Goal: Task Accomplishment & Management: Use online tool/utility

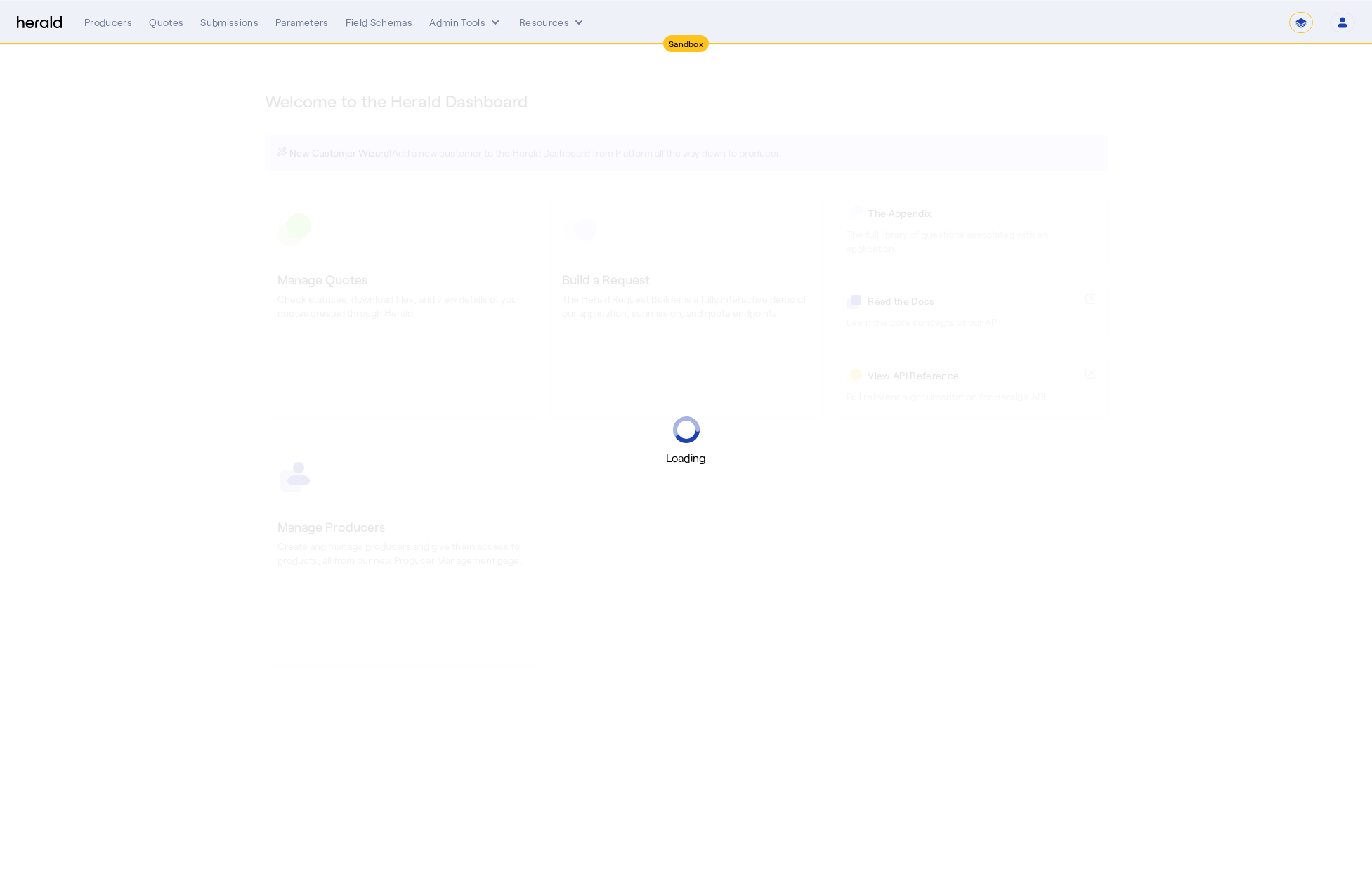
select select "*******"
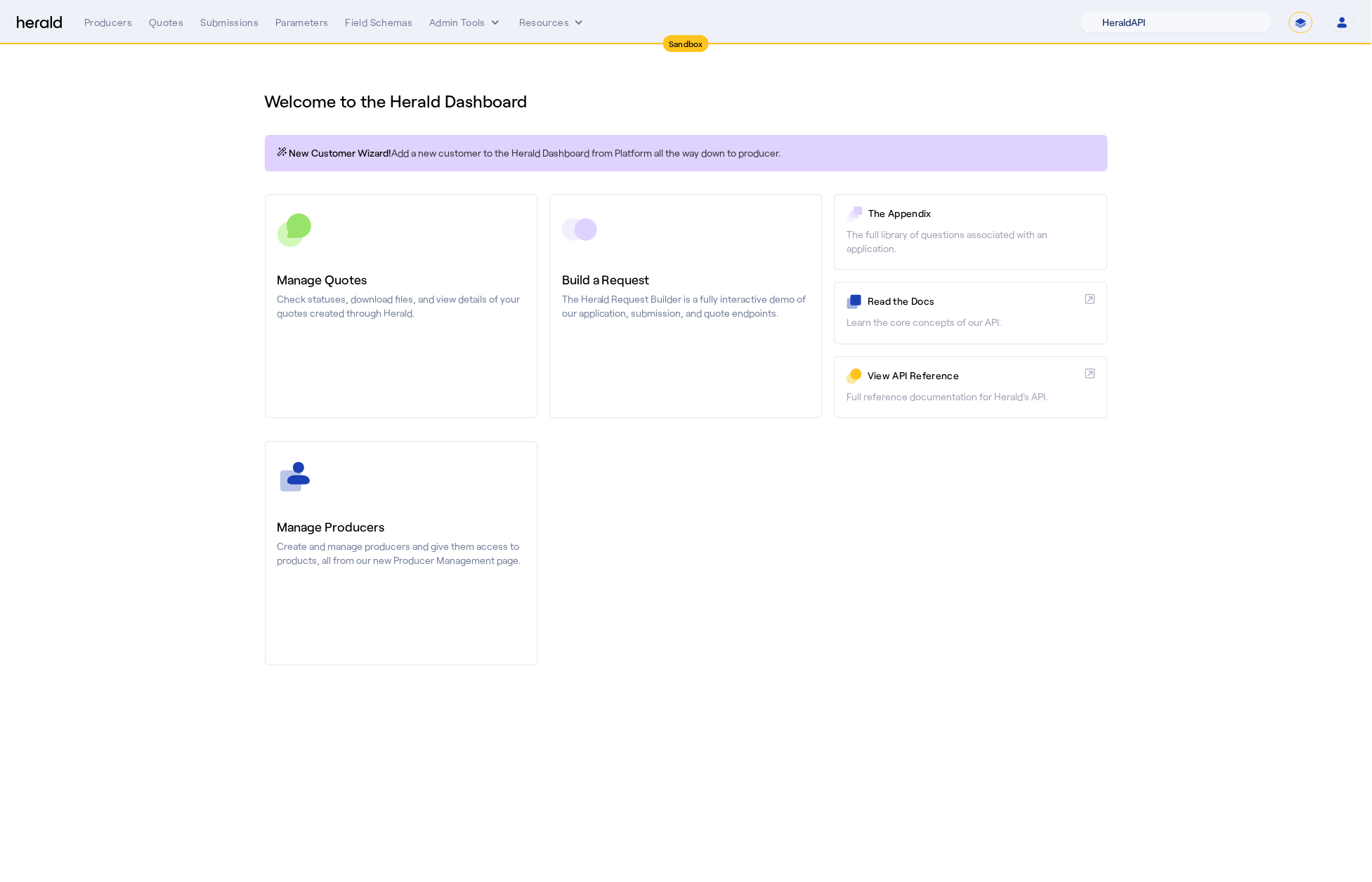
click at [1163, 30] on select "1Fort Acrisure Acturis Affinity Advisors Affinity Risk Agentero AmWins Anzen Ao…" at bounding box center [1176, 23] width 192 height 21
select select "pfm_h3db_crc"
click at [1112, 12] on select "1Fort Acrisure Acturis Affinity Advisors Affinity Risk Agentero AmWins Anzen Ao…" at bounding box center [1176, 23] width 192 height 21
click at [196, 106] on section "Welcome to the Herald Dashboard New Customer Wizard! Add a new customer to the …" at bounding box center [686, 369] width 1372 height 649
click at [160, 16] on div "Quotes" at bounding box center [166, 22] width 34 height 14
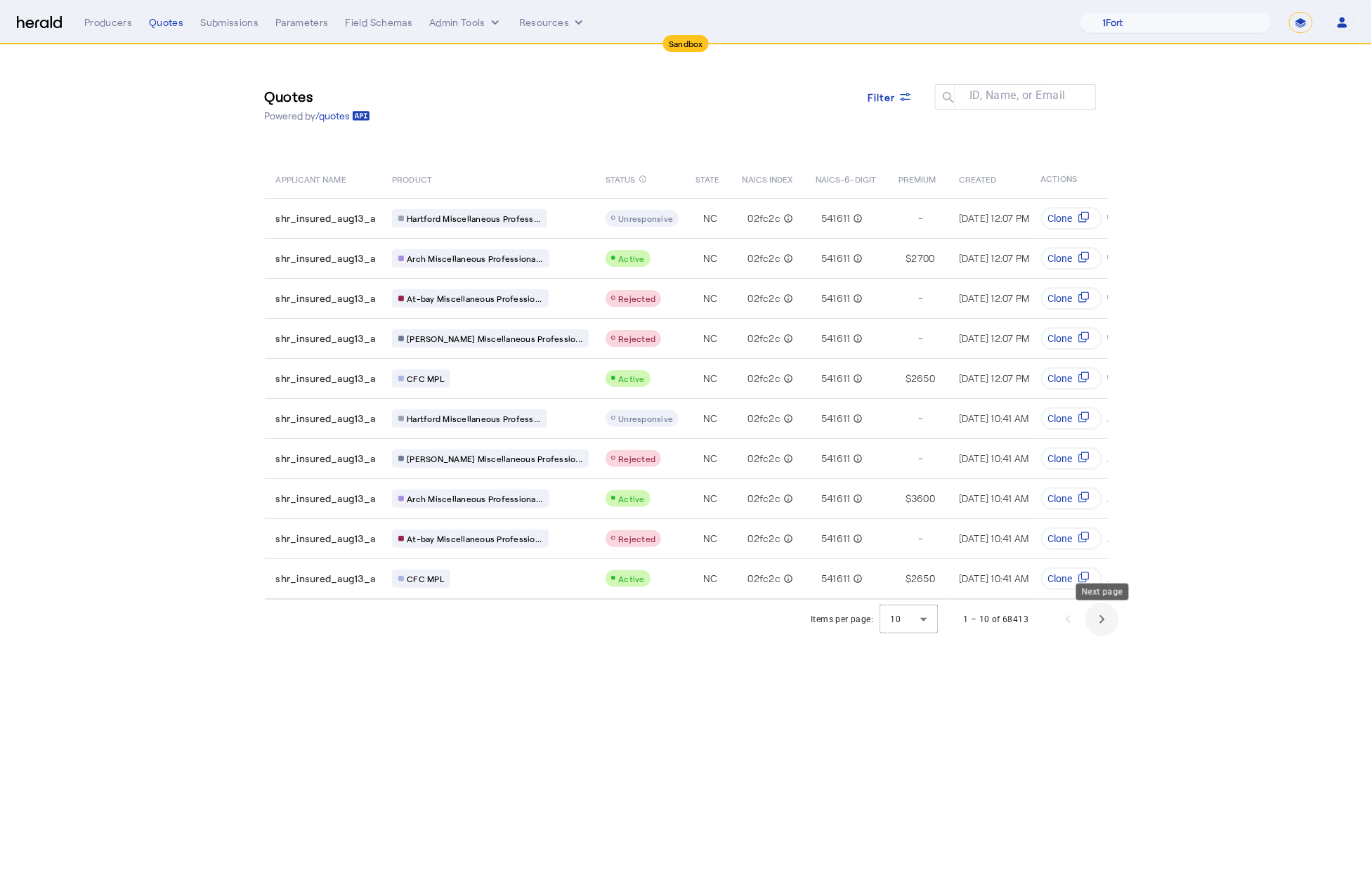
click at [1092, 635] on span "Next page" at bounding box center [1102, 619] width 34 height 34
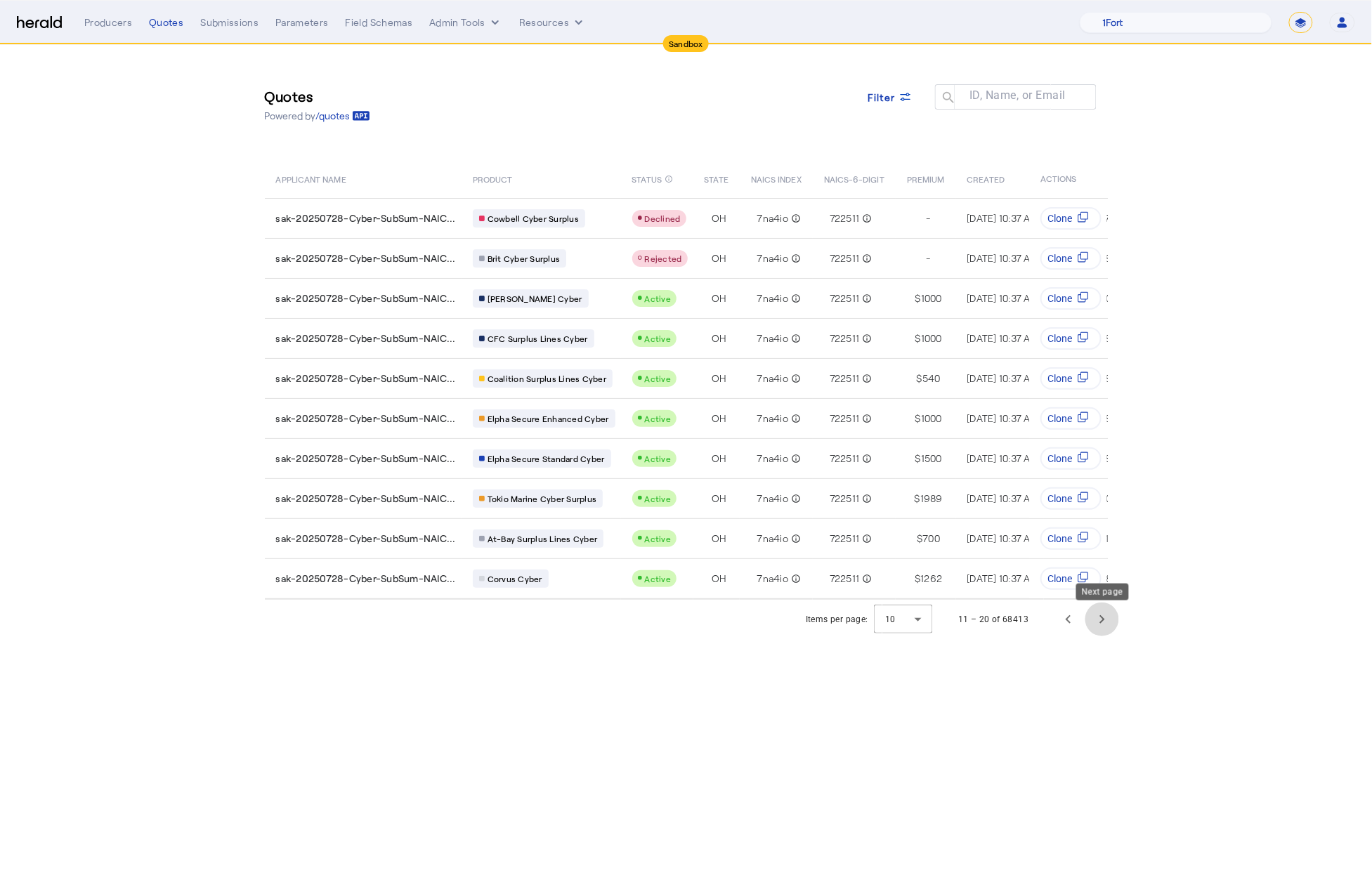
click at [1103, 623] on span "Next page" at bounding box center [1102, 619] width 34 height 34
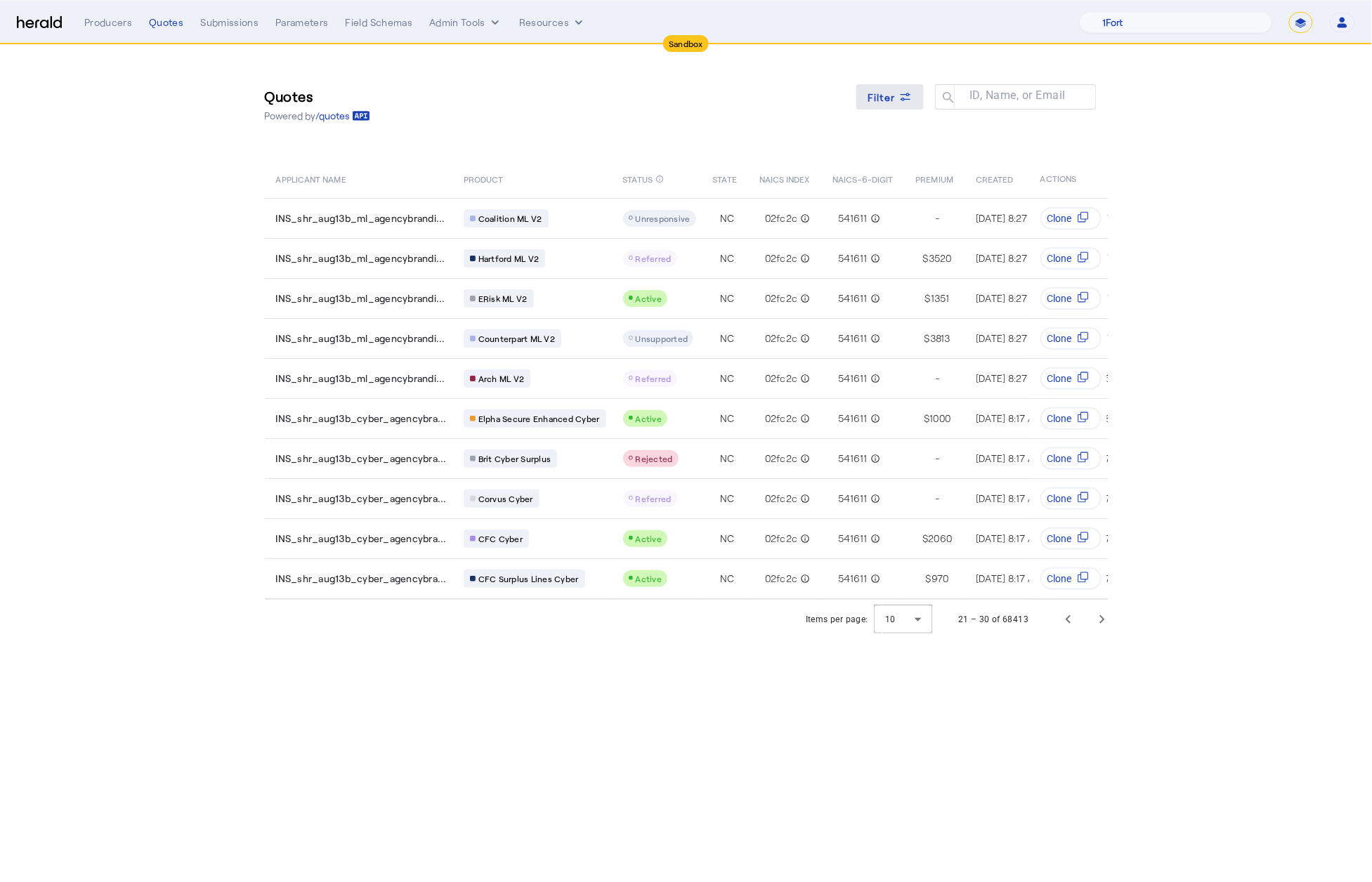
click at [896, 96] on div "Filter" at bounding box center [890, 97] width 45 height 15
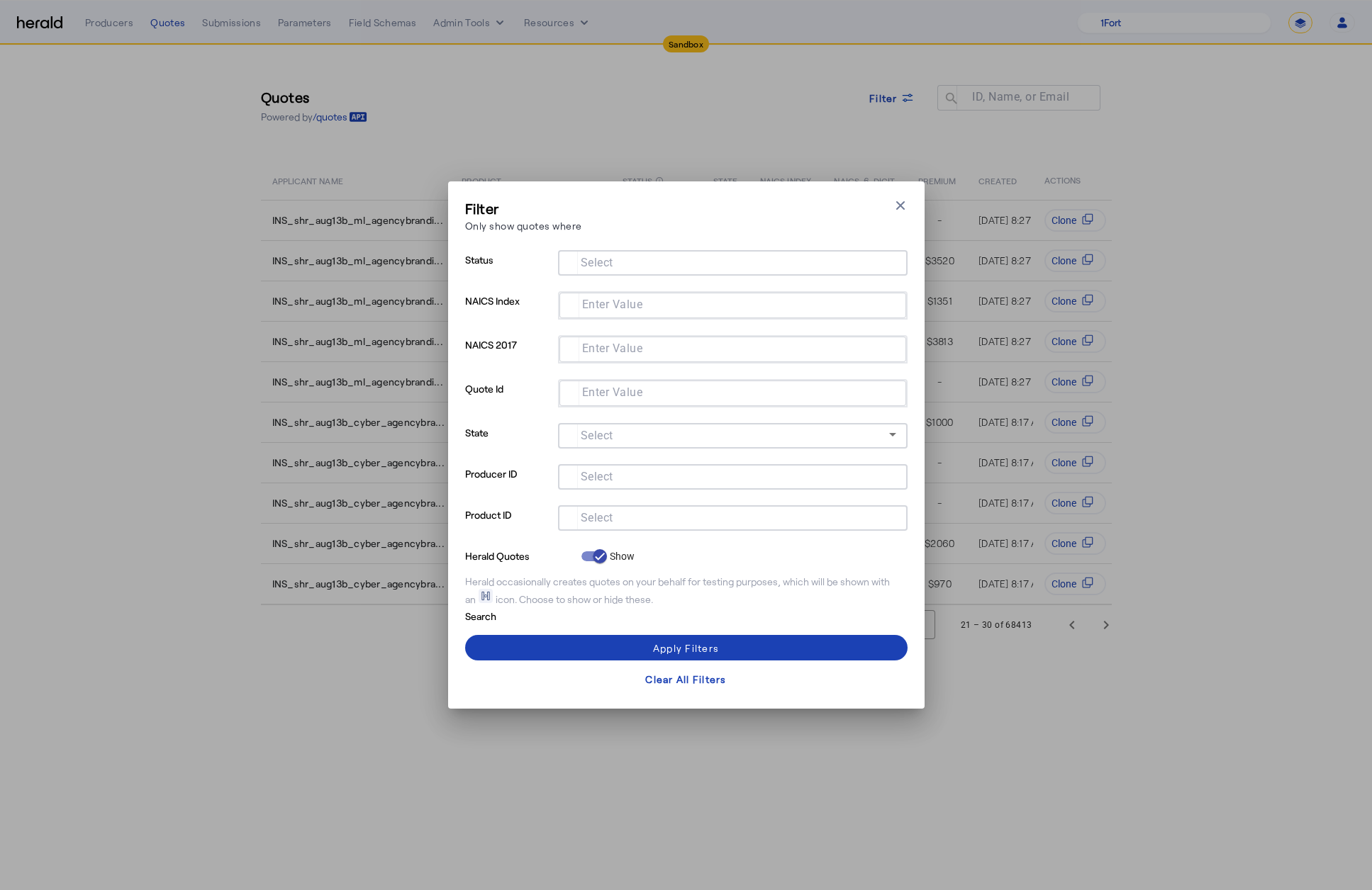
click at [598, 512] on mat-label "Select" at bounding box center [596, 518] width 32 height 13
click at [598, 512] on input "Select" at bounding box center [729, 516] width 321 height 17
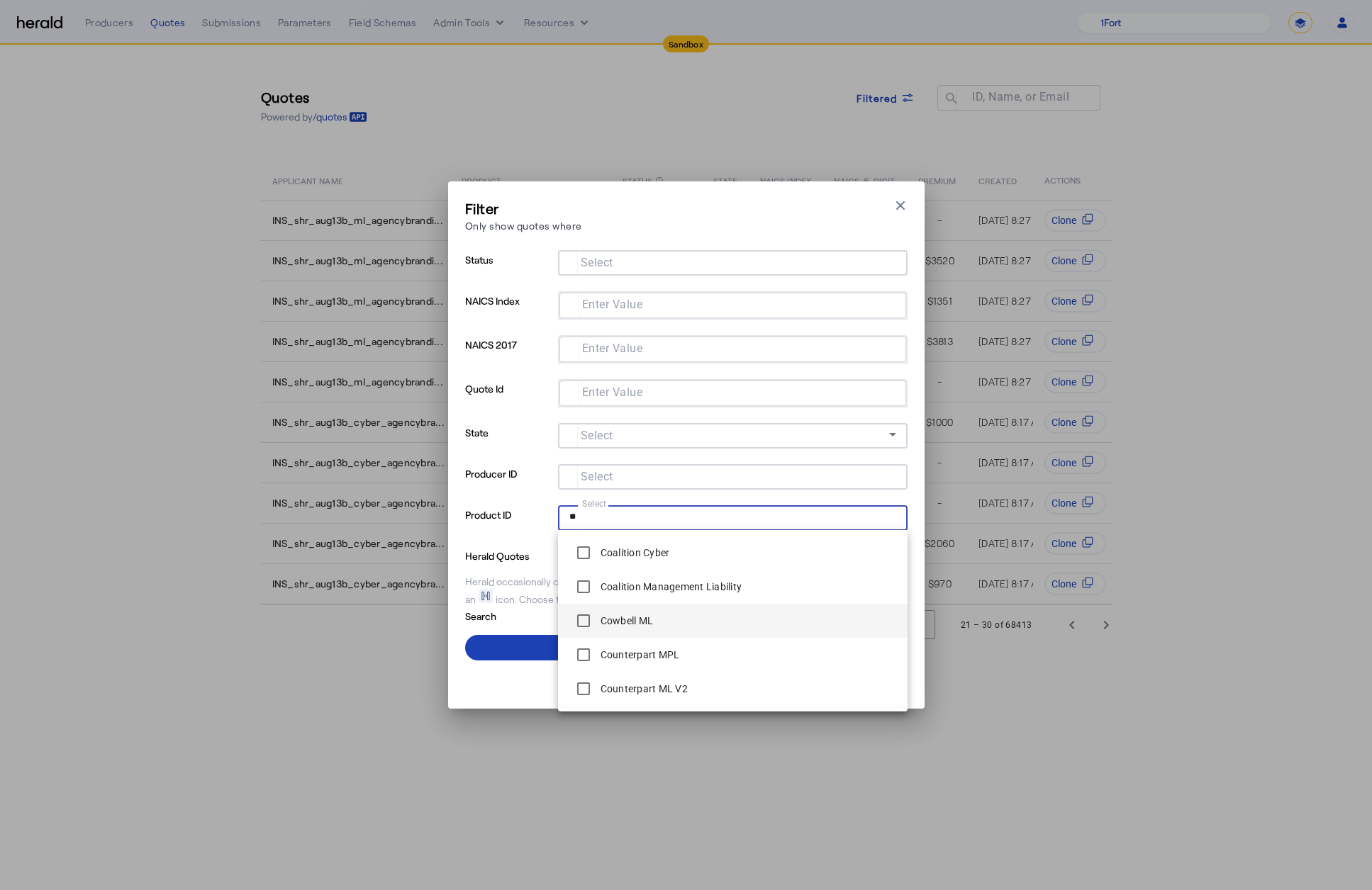
type input "**"
click at [531, 637] on span at bounding box center [686, 647] width 443 height 34
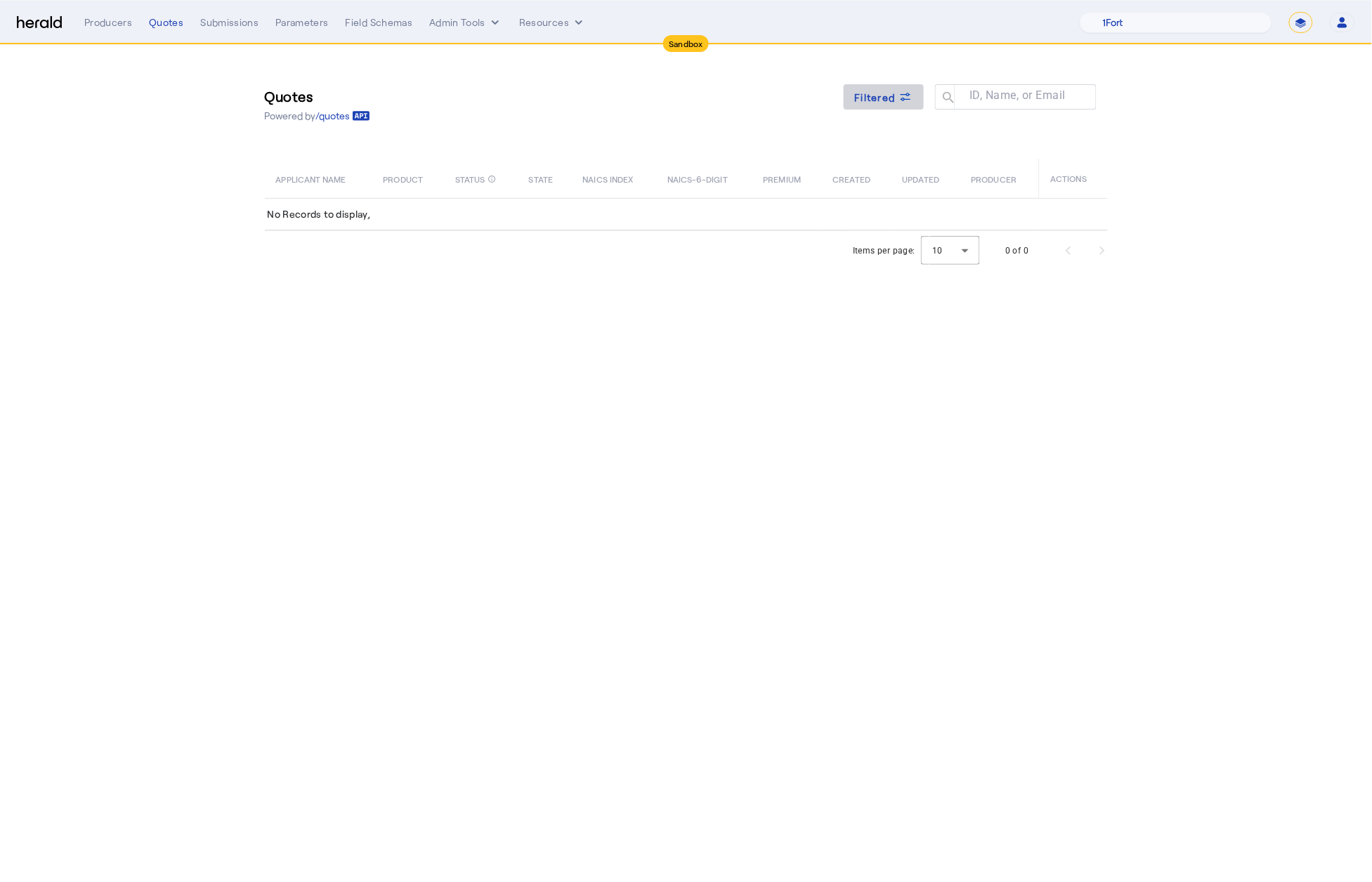
click at [911, 101] on icon at bounding box center [905, 97] width 14 height 14
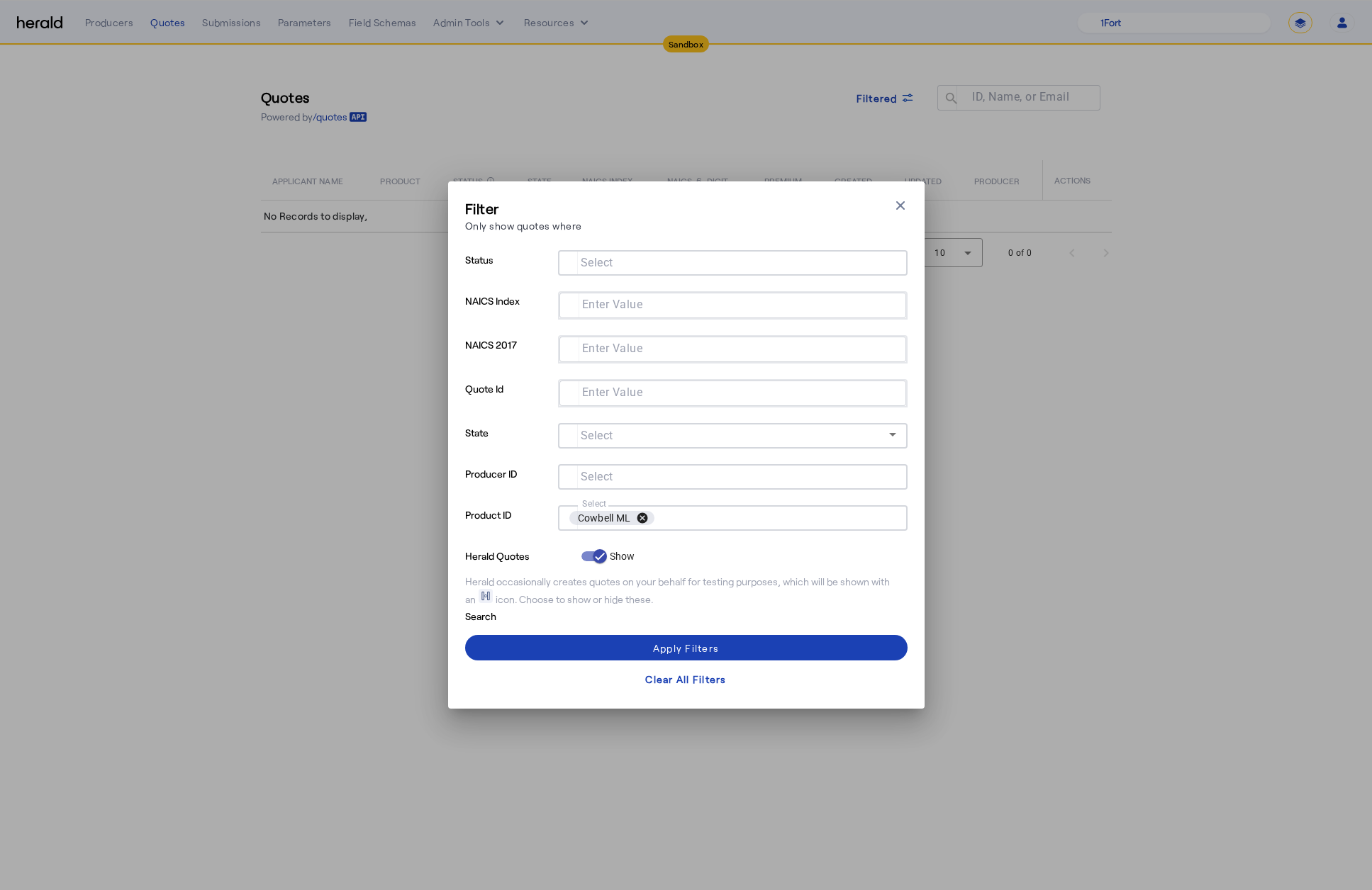
click at [647, 516] on button "cancel" at bounding box center [642, 518] width 24 height 12
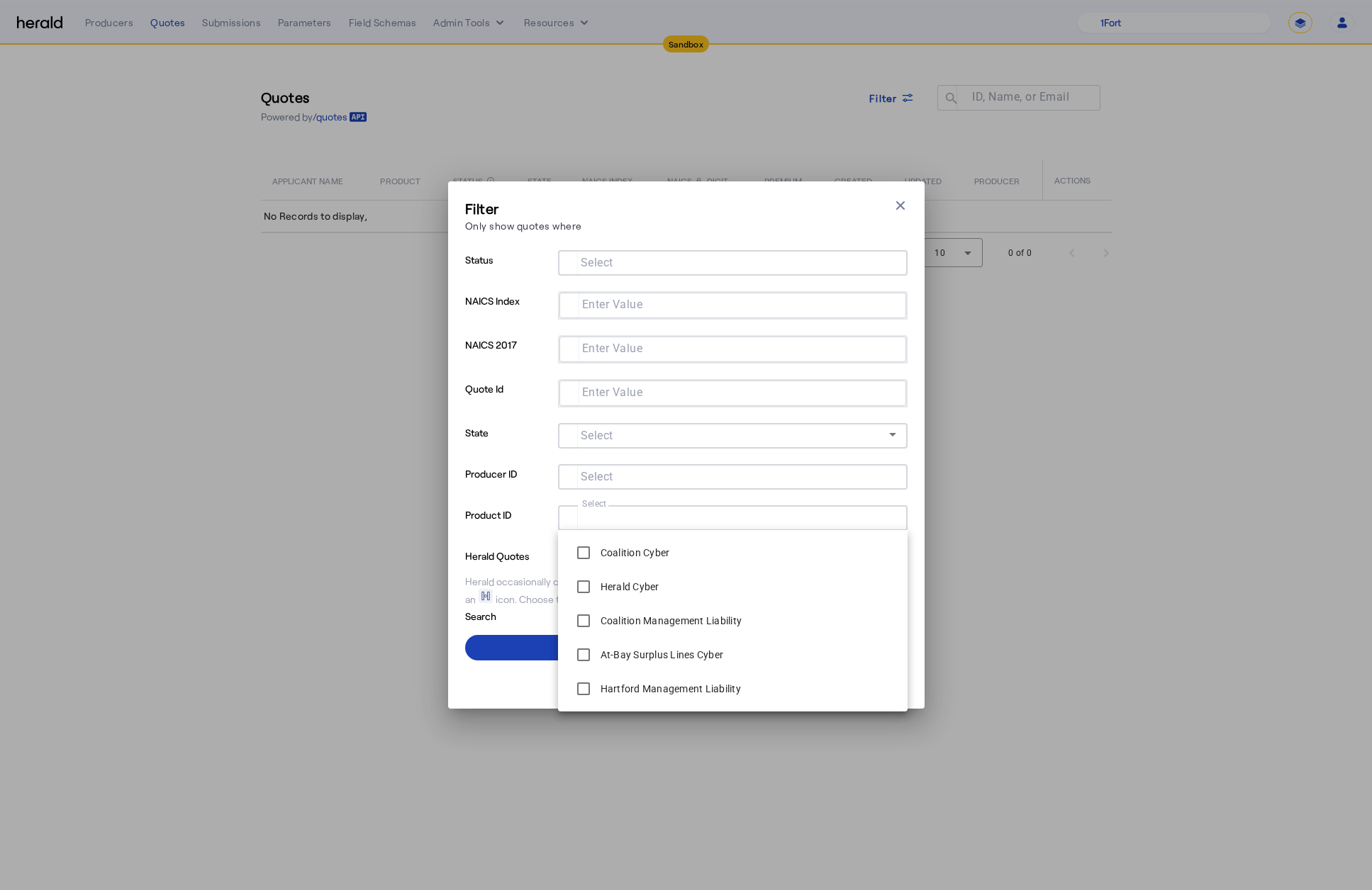
click at [906, 203] on icon "button" at bounding box center [900, 205] width 14 height 14
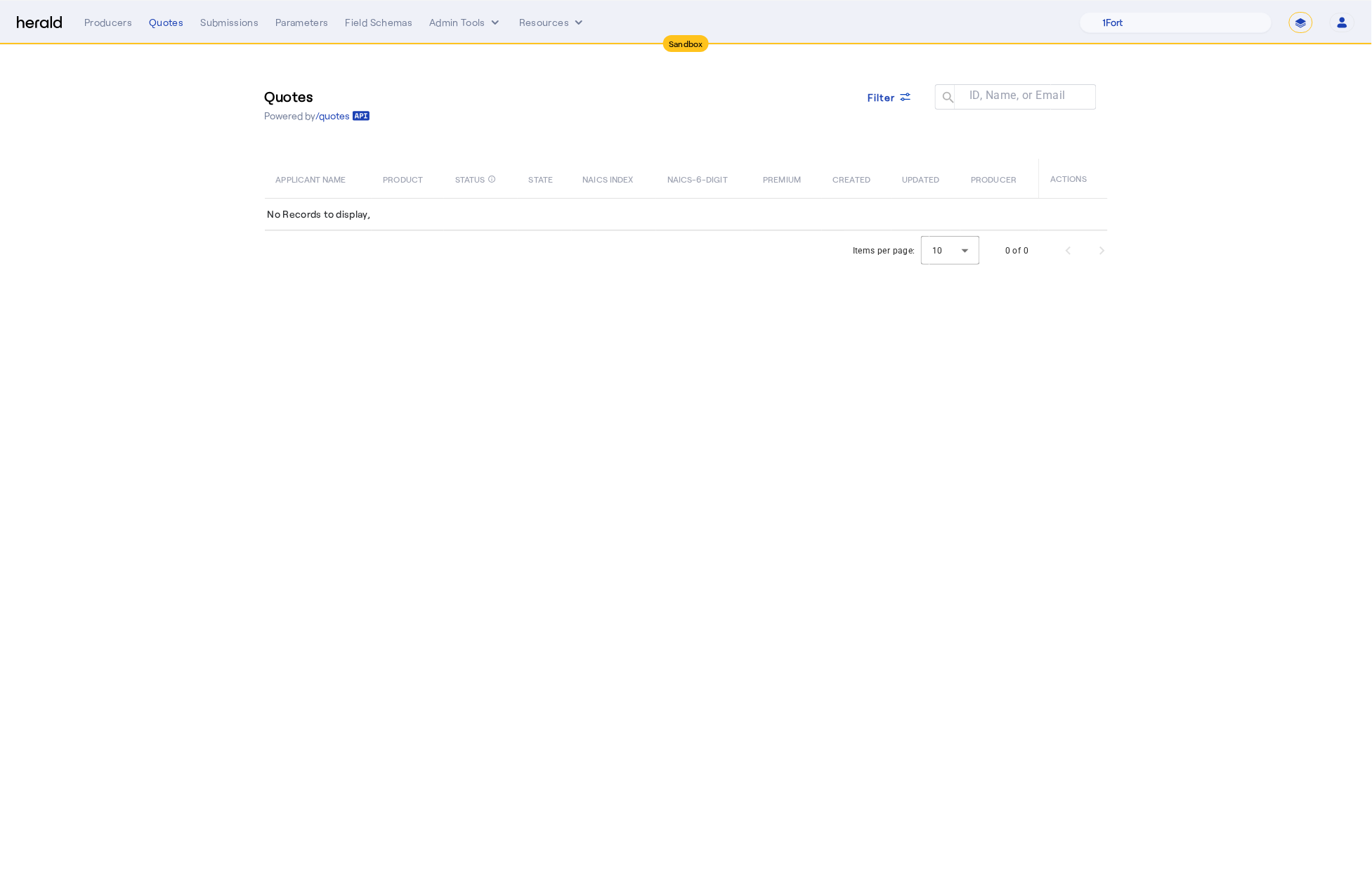
drag, startPoint x: 369, startPoint y: 309, endPoint x: 336, endPoint y: 230, distance: 85.6
click at [369, 309] on body "Sandbox Menu Producers Quotes Submissions Parameters Field Schemas Admin Tools …" at bounding box center [686, 441] width 1372 height 882
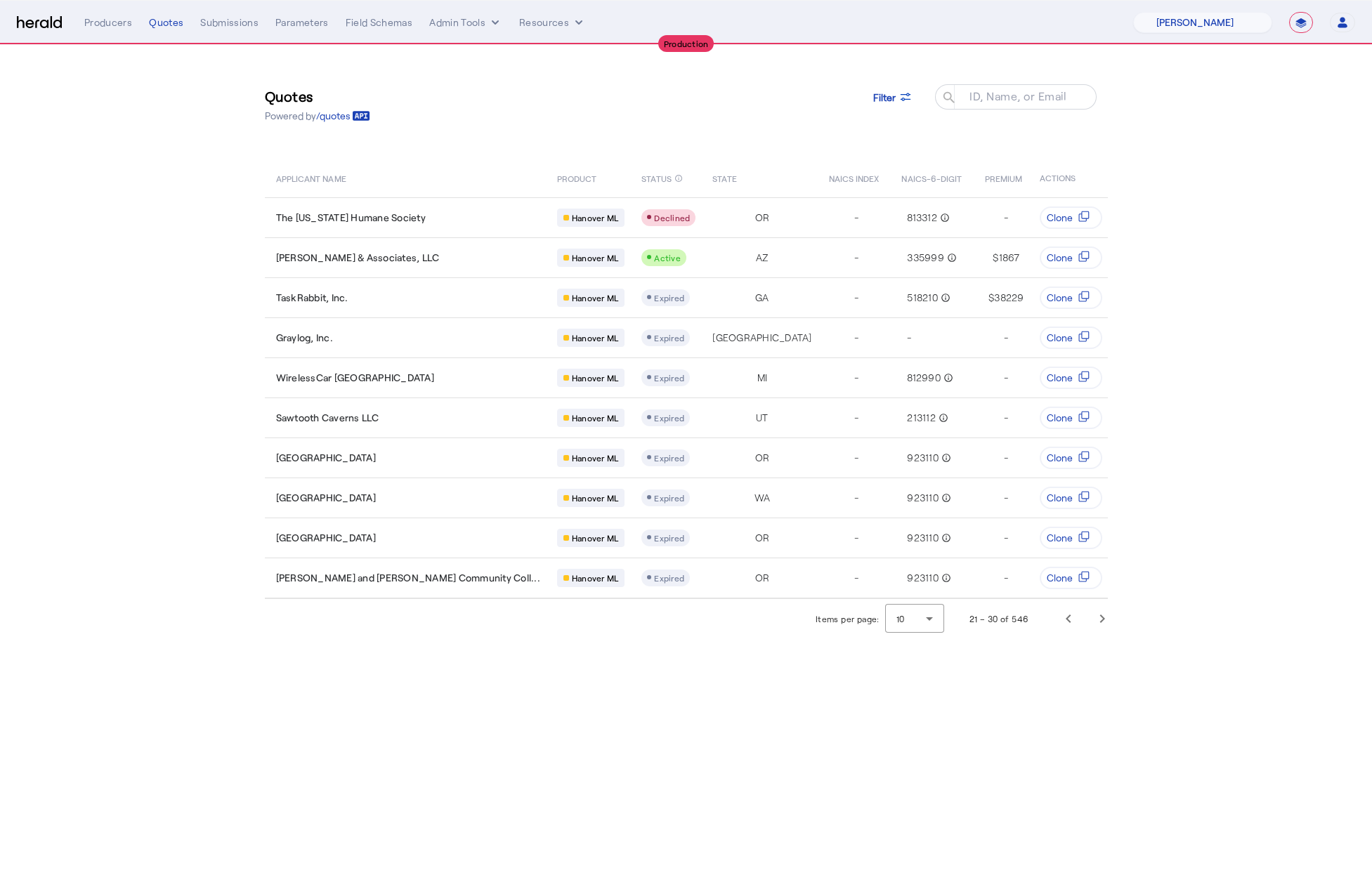
select select "pfm_8n7g_marsh"
select select "**********"
